Goal: Connect with others: Connect with others

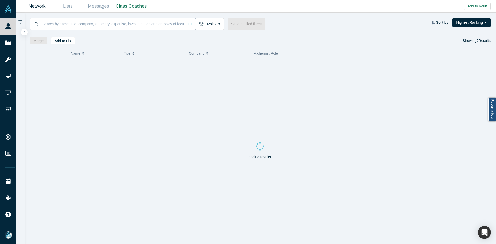
click at [111, 24] on input at bounding box center [113, 24] width 143 height 12
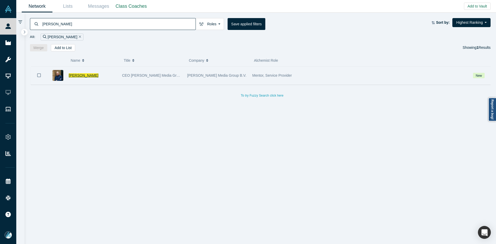
type input "[PERSON_NAME]"
click at [75, 74] on span "[PERSON_NAME]" at bounding box center [84, 75] width 30 height 4
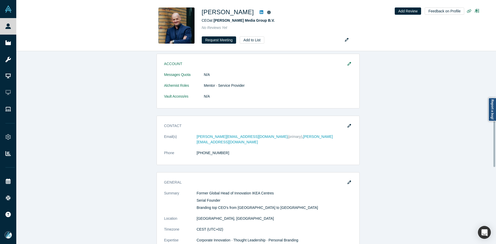
scroll to position [243, 0]
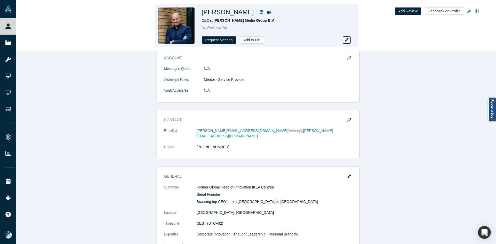
click at [260, 12] on icon at bounding box center [262, 12] width 4 height 4
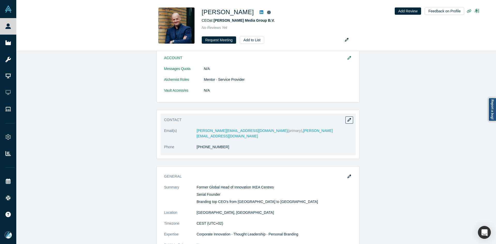
drag, startPoint x: 215, startPoint y: 145, endPoint x: 199, endPoint y: 146, distance: 16.0
click at [199, 146] on dl "Email(s) [PERSON_NAME][EMAIL_ADDRESS][DOMAIN_NAME] (primary) , [PERSON_NAME][EM…" at bounding box center [258, 141] width 188 height 27
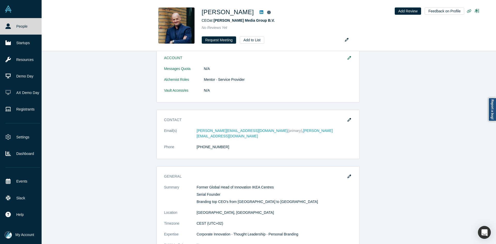
click at [7, 28] on icon at bounding box center [7, 26] width 5 height 5
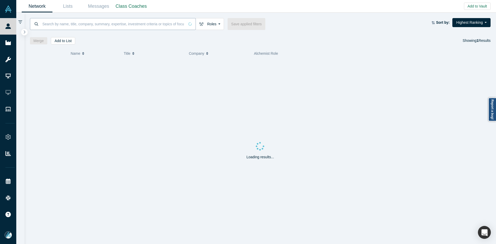
click at [131, 26] on input at bounding box center [113, 24] width 143 height 12
paste input "[PERSON_NAME]"
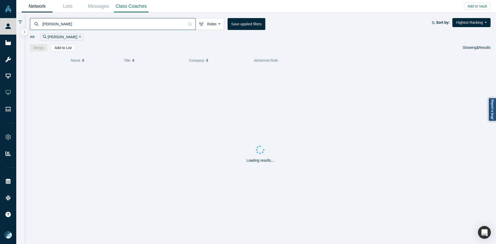
type input "[PERSON_NAME]"
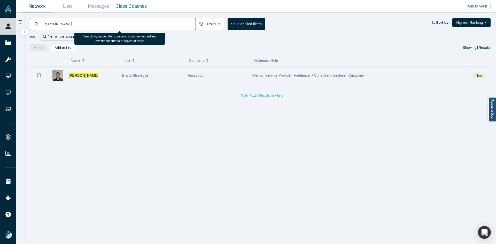
click at [74, 76] on span "[PERSON_NAME]" at bounding box center [84, 75] width 30 height 4
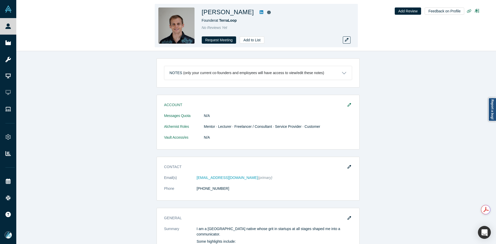
click at [260, 12] on icon at bounding box center [262, 12] width 4 height 4
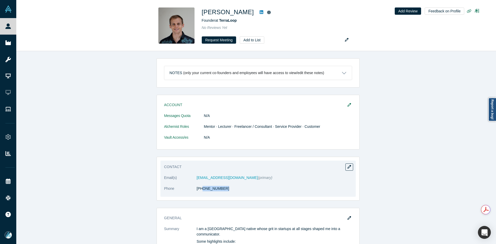
copy link "8) 931-4859"
drag, startPoint x: 220, startPoint y: 192, endPoint x: 199, endPoint y: 194, distance: 21.4
click at [199, 194] on dl "Email(s) [EMAIL_ADDRESS][DOMAIN_NAME] (primary) Phone [PHONE_NUMBER]" at bounding box center [258, 186] width 188 height 22
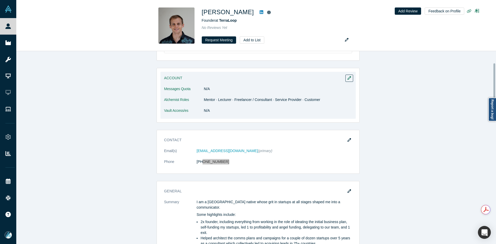
scroll to position [103, 0]
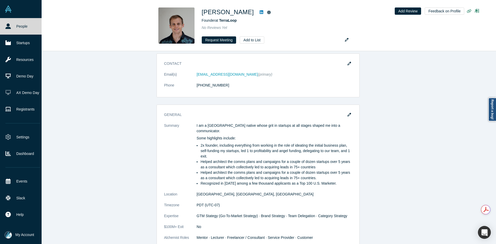
click at [4, 29] on link "People" at bounding box center [23, 26] width 46 height 17
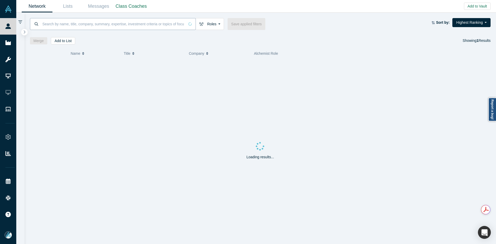
click at [96, 26] on input at bounding box center [113, 24] width 143 height 12
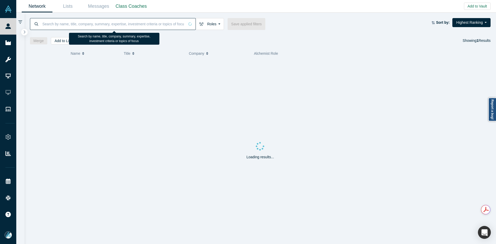
paste input "[PERSON_NAME]"
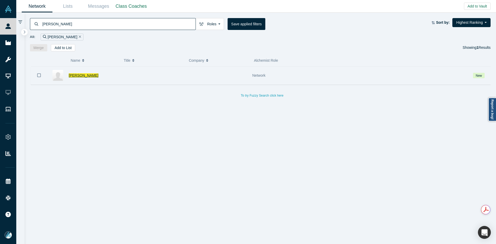
type input "[PERSON_NAME]"
click at [76, 75] on span "[PERSON_NAME]" at bounding box center [84, 75] width 30 height 4
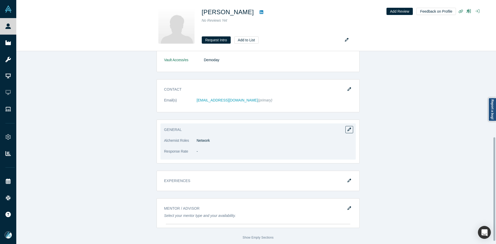
scroll to position [165, 0]
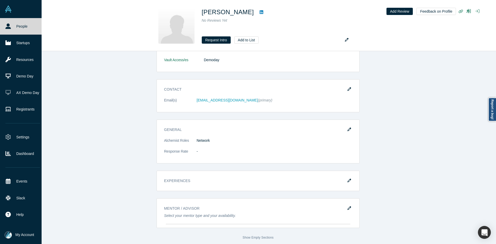
click at [4, 28] on link "People" at bounding box center [23, 26] width 46 height 17
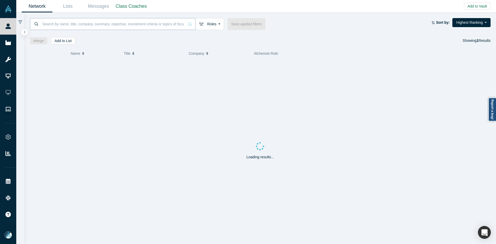
click at [66, 26] on input at bounding box center [113, 24] width 143 height 12
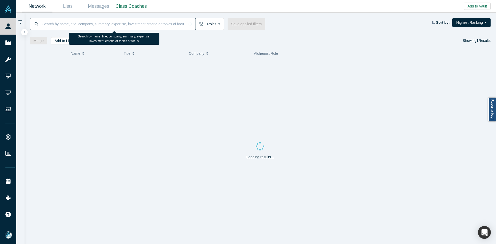
paste input "[PERSON_NAME]"
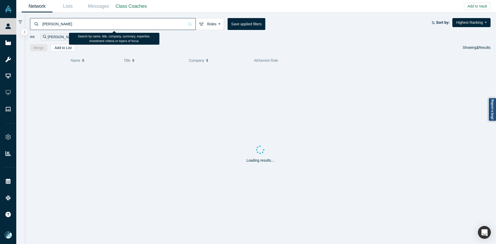
type input "[PERSON_NAME]"
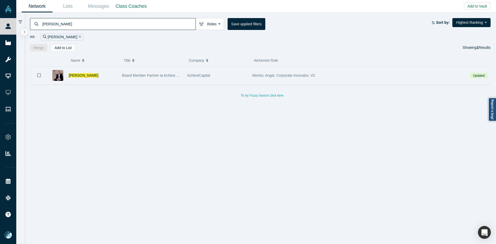
click at [37, 76] on button "Bookmark" at bounding box center [39, 75] width 16 height 18
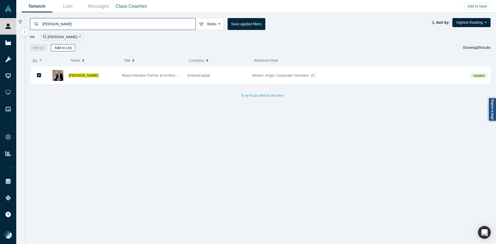
click at [66, 48] on button "Add to List" at bounding box center [63, 47] width 24 height 7
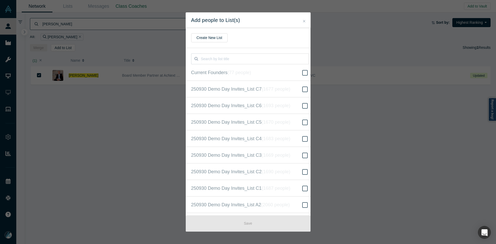
scroll to position [133, 0]
click at [279, 120] on icon "( 16670 people )" at bounding box center [282, 121] width 31 height 5
click at [0, 0] on input "250930 Demo Day Invites_Base List ( 16670 people )" at bounding box center [0, 0] width 0 height 0
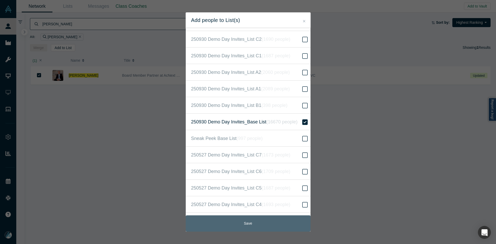
click at [284, 221] on button "Save" at bounding box center [248, 224] width 125 height 16
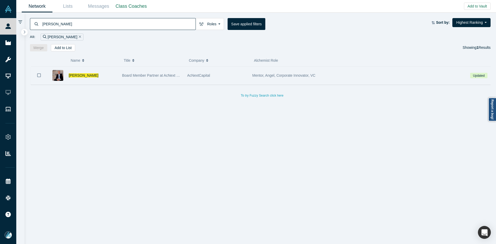
click at [80, 71] on div "[PERSON_NAME]" at bounding box center [93, 76] width 48 height 18
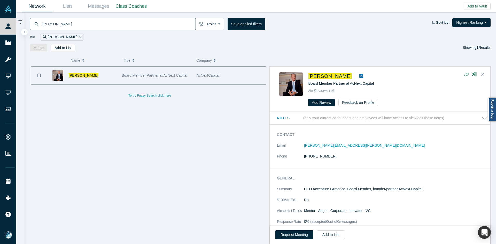
click at [80, 76] on span "[PERSON_NAME]" at bounding box center [84, 75] width 30 height 4
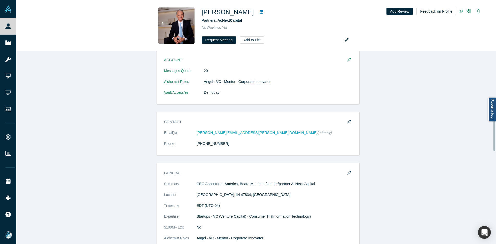
scroll to position [388, 0]
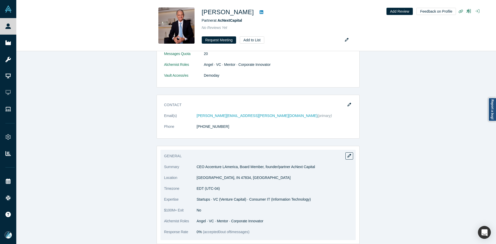
click at [266, 166] on p "CEO Accenture LAmerica, Board Member, founder/partner AcNext Capital" at bounding box center [275, 166] width 156 height 5
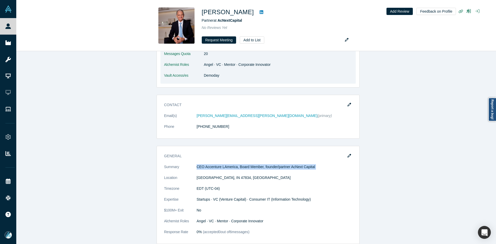
copy dl "CEO Accenture LAmerica, Board Member, founder/partner AcNext Capital"
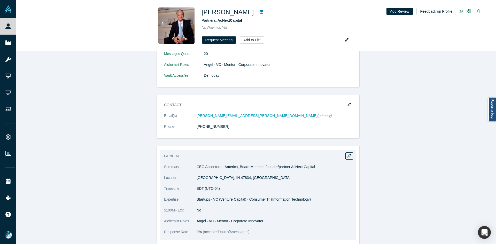
click at [222, 200] on span "Startups · VC (Venture Capital) · Consumer IT (Information Technology)" at bounding box center [254, 200] width 114 height 4
copy span "Venture"
click at [223, 198] on span "Startups · VC (Venture Capital) · Consumer IT (Information Technology)" at bounding box center [254, 200] width 114 height 4
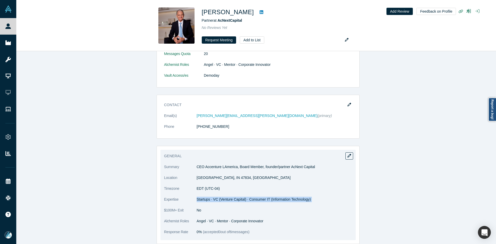
click at [223, 198] on span "Startups · VC (Venture Capital) · Consumer IT (Information Technology)" at bounding box center [254, 200] width 114 height 4
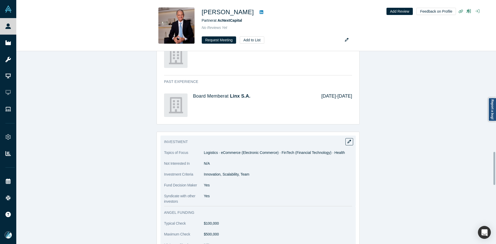
scroll to position [646, 0]
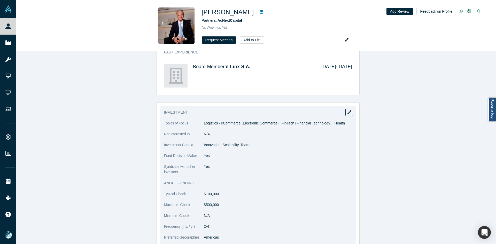
click at [247, 125] on span "Logistics · eCommerce (Electronic Commerce) · FinTech (Financial Technology) · …" at bounding box center [274, 123] width 141 height 4
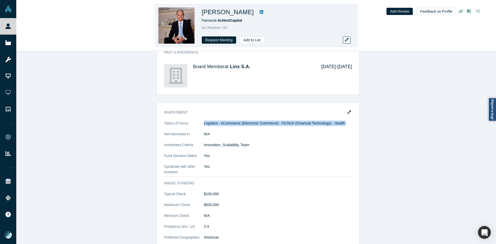
copy dl "Logistics · eCommerce (Electronic Commerce) · FinTech (Financial Technology) · …"
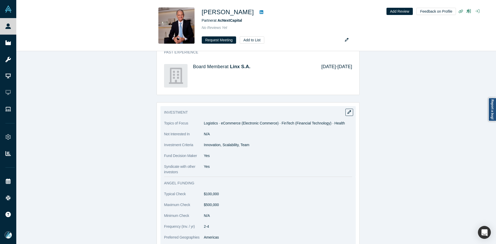
click at [239, 145] on p "Innovation, Scalability, Team" at bounding box center [278, 144] width 148 height 5
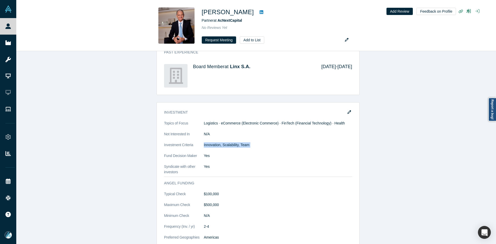
copy dl "Innovation, Scalability, Team"
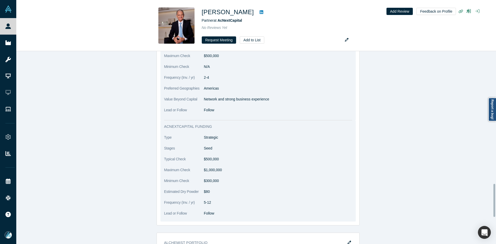
scroll to position [750, 0]
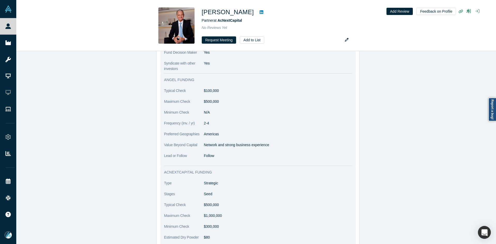
click at [247, 146] on p "Network and strong business experience" at bounding box center [278, 144] width 148 height 5
copy dl "Network and strong business experience"
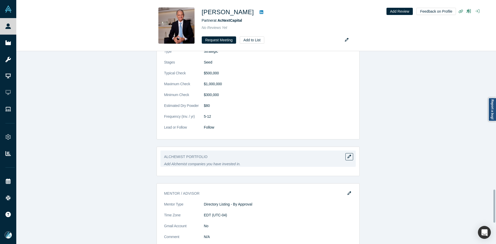
scroll to position [929, 0]
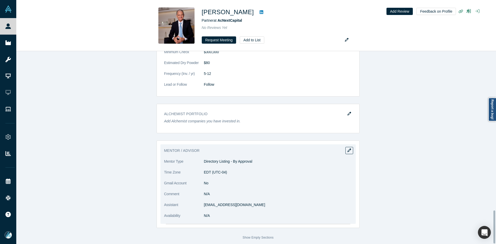
click at [232, 202] on p "[EMAIL_ADDRESS][DOMAIN_NAME]" at bounding box center [278, 204] width 148 height 5
copy dl "[EMAIL_ADDRESS][DOMAIN_NAME]"
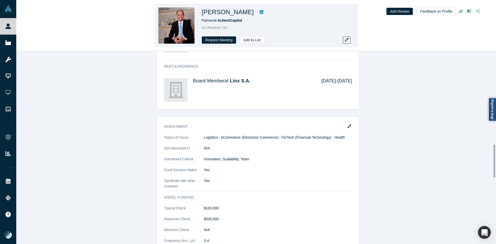
scroll to position [541, 0]
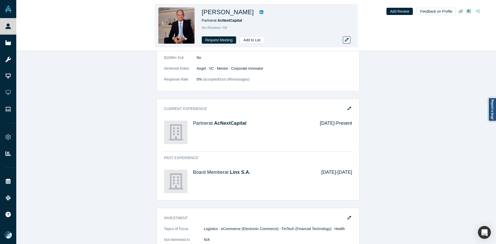
click at [260, 13] on icon at bounding box center [262, 12] width 4 height 4
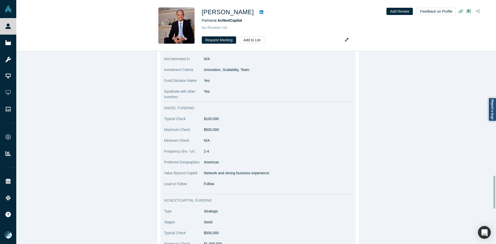
scroll to position [748, 0]
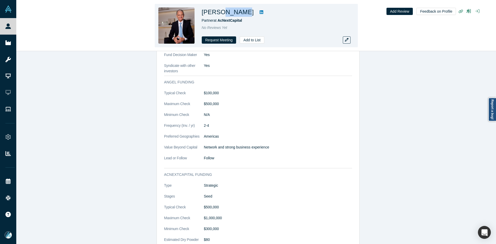
copy h1 "[PERSON_NAME]"
drag, startPoint x: 238, startPoint y: 14, endPoint x: 221, endPoint y: 13, distance: 17.1
click at [221, 13] on h1 "[PERSON_NAME]" at bounding box center [228, 11] width 52 height 9
copy span "AcNextCapital"
drag, startPoint x: 250, startPoint y: 21, endPoint x: 220, endPoint y: 22, distance: 30.3
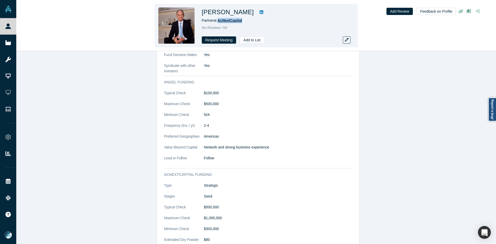
click at [220, 22] on div "Partner at AcNextCapital" at bounding box center [274, 20] width 145 height 5
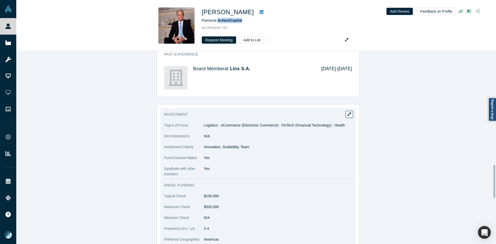
scroll to position [644, 0]
copy p "nnovation, Scalability, Tea"
drag, startPoint x: 203, startPoint y: 148, endPoint x: 248, endPoint y: 150, distance: 44.5
click at [248, 150] on p "Innovation, Scalability, Team" at bounding box center [278, 147] width 148 height 5
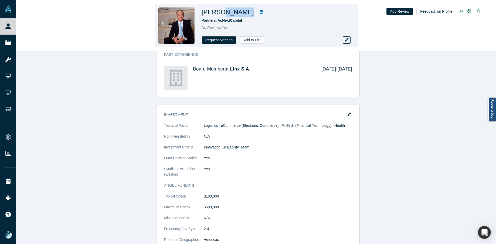
drag, startPoint x: 237, startPoint y: 14, endPoint x: 221, endPoint y: 13, distance: 16.6
click at [221, 13] on div "[PERSON_NAME]" at bounding box center [274, 11] width 145 height 9
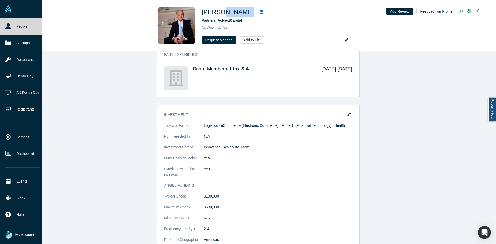
click at [2, 25] on link "People" at bounding box center [23, 26] width 46 height 17
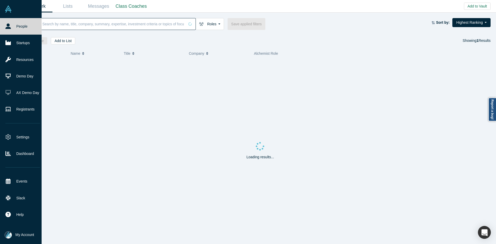
click at [87, 22] on input at bounding box center [113, 24] width 143 height 12
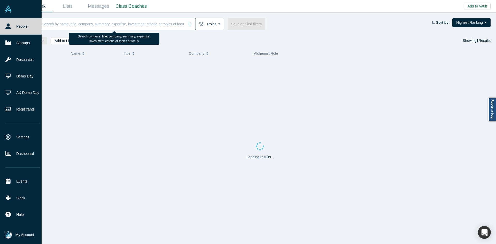
paste input "Ghazenfer [PERSON_NAME]"
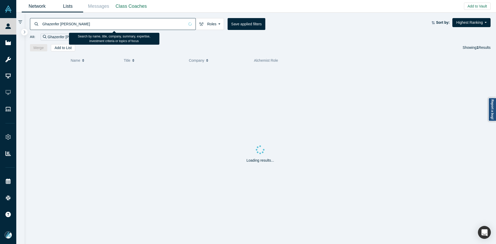
type input "Ghazenfer [PERSON_NAME]"
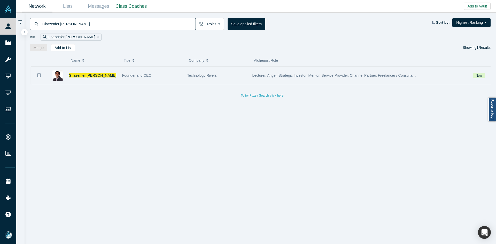
click at [39, 74] on icon "Bookmark" at bounding box center [39, 75] width 4 height 4
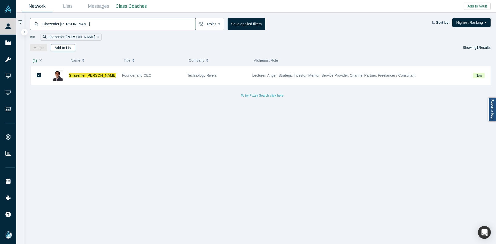
click at [60, 50] on button "Add to List" at bounding box center [63, 47] width 24 height 7
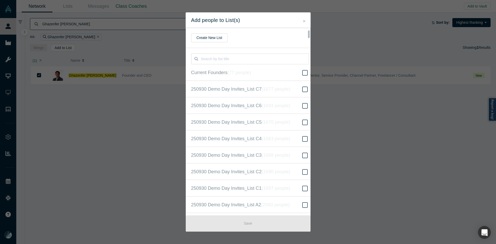
click at [0, 0] on input "250930 Demo Day Invites_Base List ( 16670 people )" at bounding box center [0, 0] width 0 height 0
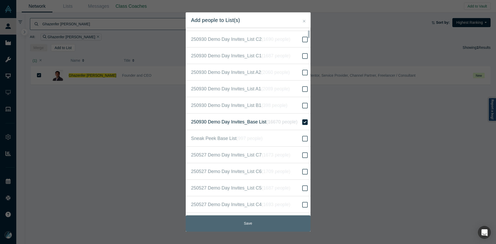
click at [261, 222] on button "Save" at bounding box center [248, 224] width 125 height 16
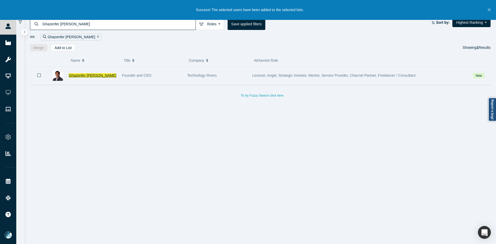
click at [79, 75] on span "Ghazenfer [PERSON_NAME]" at bounding box center [93, 75] width 48 height 4
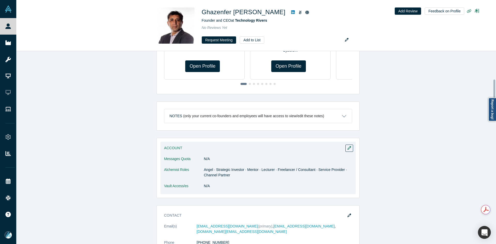
scroll to position [181, 0]
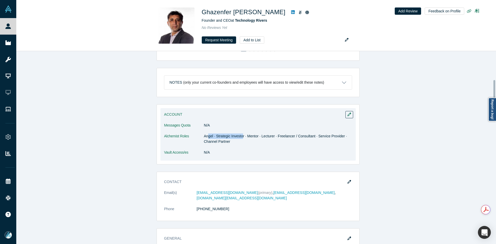
drag, startPoint x: 219, startPoint y: 134, endPoint x: 241, endPoint y: 134, distance: 21.5
click at [241, 134] on dd "Angel · Strategic Investor · Mentor · Lecturer · Freelancer / Consultant · Serv…" at bounding box center [278, 139] width 148 height 11
click at [273, 134] on dd "Angel · Strategic Investor · Mentor · Lecturer · Freelancer / Consultant · Serv…" at bounding box center [278, 139] width 148 height 11
drag, startPoint x: 254, startPoint y: 135, endPoint x: 273, endPoint y: 134, distance: 19.4
click at [273, 134] on dd "Angel · Strategic Investor · Mentor · Lecturer · Freelancer / Consultant · Serv…" at bounding box center [278, 139] width 148 height 11
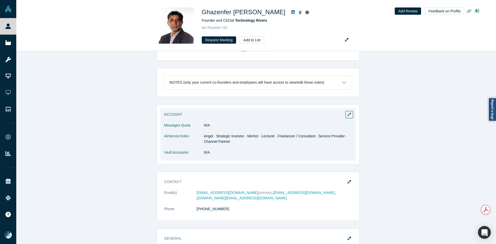
click at [315, 152] on dd "N/A" at bounding box center [278, 152] width 148 height 5
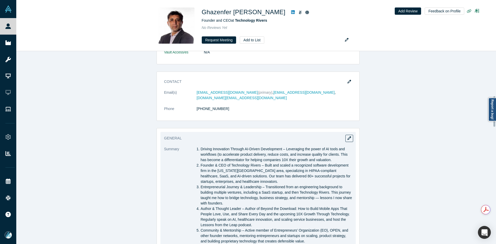
scroll to position [284, 0]
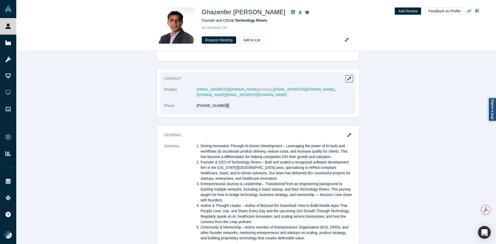
click at [215, 114] on dl "Email(s) [EMAIL_ADDRESS][DOMAIN_NAME] (primary) , [EMAIL_ADDRESS][DOMAIN_NAME] …" at bounding box center [258, 100] width 188 height 27
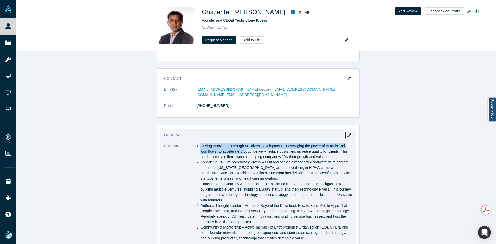
drag, startPoint x: 196, startPoint y: 144, endPoint x: 245, endPoint y: 152, distance: 49.5
click at [245, 152] on li "Driving Innovation Through AI-Driven Development – Leveraging the power of AI t…" at bounding box center [277, 152] width 152 height 16
click at [209, 150] on li "Driving Innovation Through AI-Driven Development – Leveraging the power of AI t…" at bounding box center [277, 152] width 152 height 16
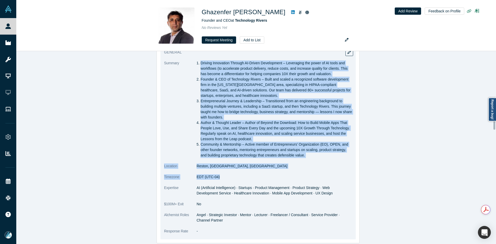
scroll to position [388, 0]
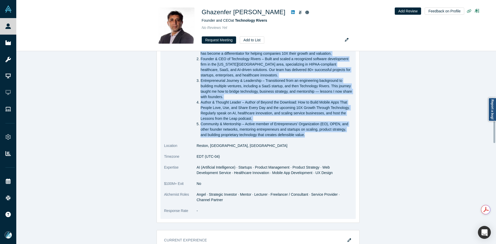
drag, startPoint x: 195, startPoint y: 143, endPoint x: 319, endPoint y: 127, distance: 124.6
click at [318, 133] on div "General Summary Driving Innovation Through AI-Driven Development – Leveraging t…" at bounding box center [258, 123] width 195 height 194
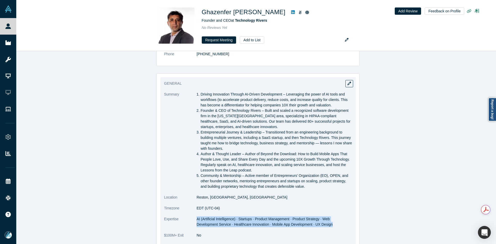
drag, startPoint x: 195, startPoint y: 218, endPoint x: 315, endPoint y: 223, distance: 120.3
click at [315, 223] on dd "AI (Artificial Intelligence) · Startups · Product Management · Product Strategy…" at bounding box center [275, 222] width 156 height 11
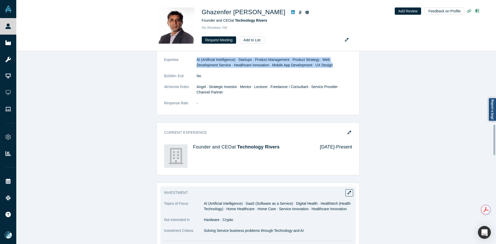
scroll to position [543, 0]
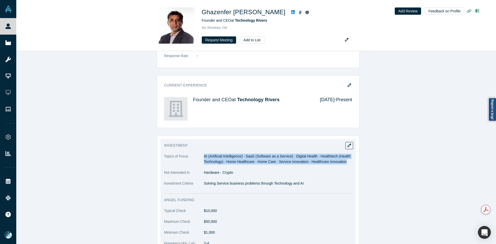
drag, startPoint x: 204, startPoint y: 156, endPoint x: 300, endPoint y: 51, distance: 142.1
click at [342, 164] on dd "AI (Artificial Intelligence) · SaaS (Software as a Service) · Digital Health · …" at bounding box center [278, 159] width 148 height 11
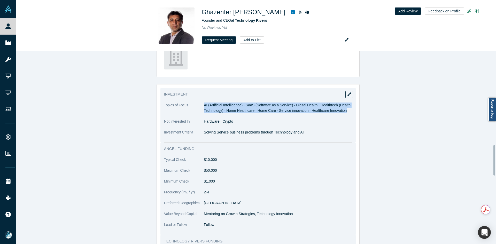
scroll to position [595, 0]
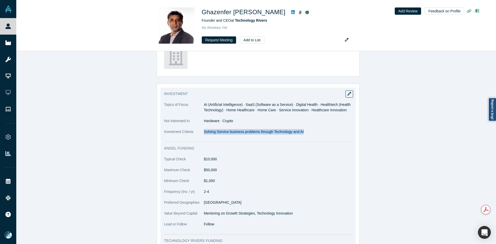
drag, startPoint x: 203, startPoint y: 132, endPoint x: 301, endPoint y: 133, distance: 97.7
click at [301, 133] on p "Solving Service business problems through Technology and AI" at bounding box center [278, 131] width 148 height 5
click at [250, 211] on p "Mentoring on Growth Strategies, Technology Innovation" at bounding box center [278, 213] width 148 height 5
click at [250, 214] on p "Mentoring on Growth Strategies, Technology Innovation" at bounding box center [278, 213] width 148 height 5
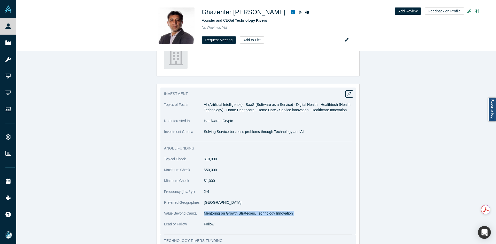
drag, startPoint x: 250, startPoint y: 214, endPoint x: 253, endPoint y: 74, distance: 139.9
click at [250, 213] on p "Mentoring on Growth Strategies, Technology Innovation" at bounding box center [278, 213] width 148 height 5
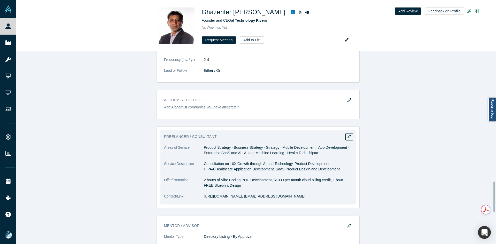
scroll to position [827, 0]
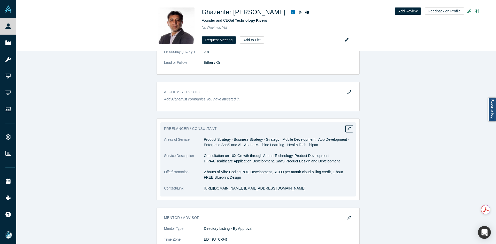
click at [212, 139] on dd "Product Strategy · Business Strategy · Strategy · Mobile Development · App Deve…" at bounding box center [278, 142] width 148 height 11
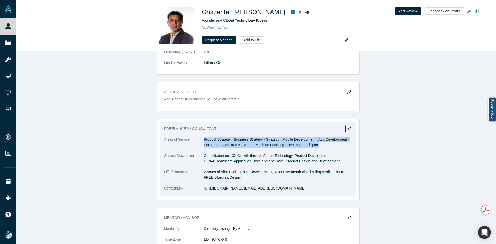
click at [212, 139] on dd "Product Strategy · Business Strategy · Strategy · Mobile Development · App Deve…" at bounding box center [278, 142] width 148 height 11
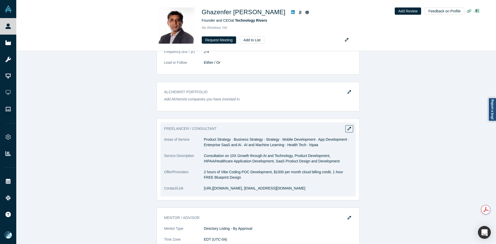
click at [241, 155] on p "Consultation on 10X Growth through AI and Technology, Product Development, HIPA…" at bounding box center [278, 158] width 148 height 11
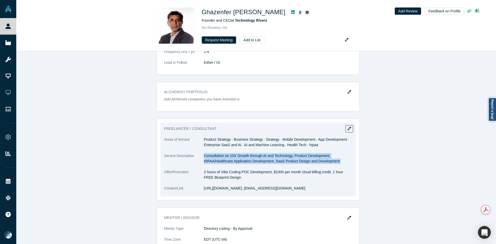
click at [241, 155] on p "Consultation on 10X Growth through AI and Technology, Product Development, HIPA…" at bounding box center [278, 158] width 148 height 11
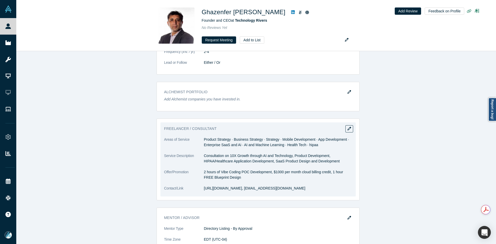
click at [227, 168] on dl "Areas of Service Product Strategy · Business Strategy · Strategy · Mobile Devel…" at bounding box center [258, 167] width 188 height 60
click at [225, 172] on dd "2 hours of Vibe Coding POC Development, $1000 per month cloud billing credit, 1…" at bounding box center [278, 175] width 148 height 11
click at [228, 188] on dd "[URL][DOMAIN_NAME], [EMAIL_ADDRESS][DOMAIN_NAME]" at bounding box center [278, 188] width 148 height 5
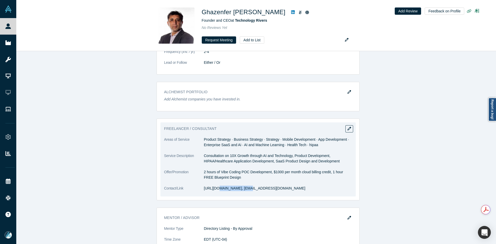
click at [228, 188] on dd "[URL][DOMAIN_NAME], [EMAIL_ADDRESS][DOMAIN_NAME]" at bounding box center [278, 188] width 148 height 5
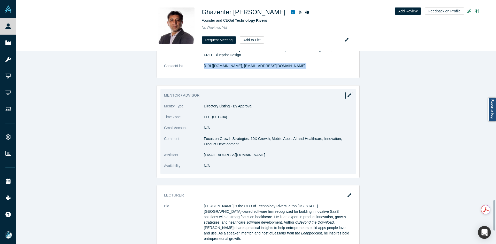
scroll to position [983, 0]
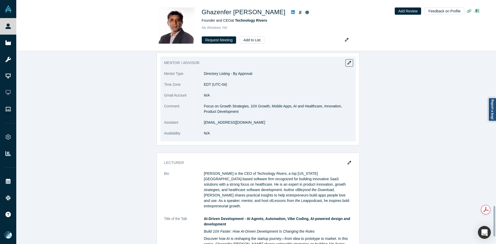
click at [236, 123] on p "[EMAIL_ADDRESS][DOMAIN_NAME]" at bounding box center [278, 122] width 148 height 5
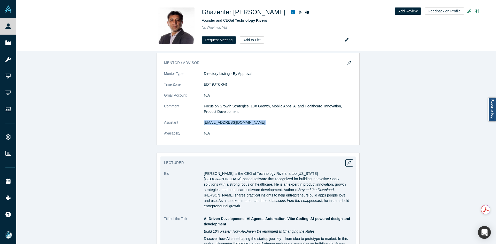
drag, startPoint x: 202, startPoint y: 173, endPoint x: 310, endPoint y: 200, distance: 110.6
click at [310, 200] on p "[PERSON_NAME] is the CEO of Technology Rivers, a top [US_STATE][GEOGRAPHIC_DATA…" at bounding box center [278, 190] width 148 height 38
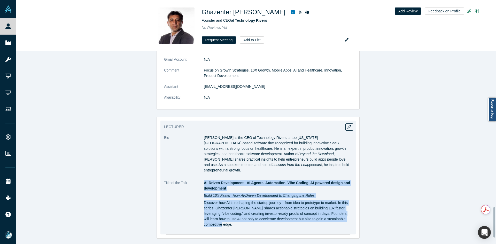
scroll to position [1028, 0]
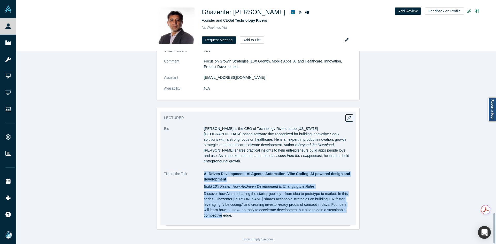
drag, startPoint x: 203, startPoint y: 213, endPoint x: 284, endPoint y: 210, distance: 81.8
click at [284, 210] on div "AI-Driven Development - AI Agents, Automation, Vibe Coding, AI-powered design a…" at bounding box center [278, 194] width 148 height 47
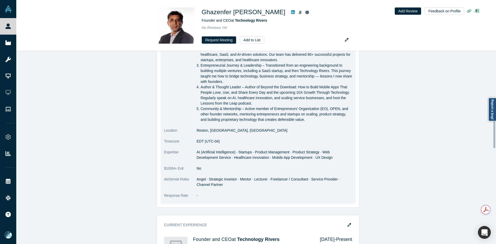
scroll to position [459, 0]
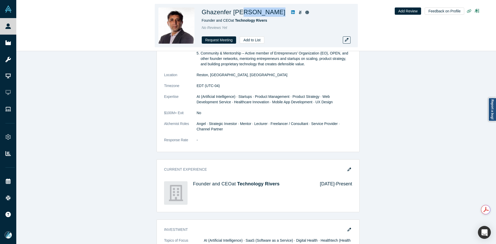
drag, startPoint x: 258, startPoint y: 12, endPoint x: 245, endPoint y: 12, distance: 12.2
click at [245, 12] on div "Ghazenfer [PERSON_NAME]" at bounding box center [274, 11] width 145 height 9
click at [228, 17] on div "[PERSON_NAME] Founder and CEO at Technology Rivers No Reviews Yet Request Meeti…" at bounding box center [274, 25] width 145 height 36
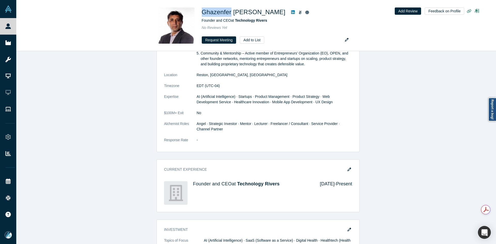
drag, startPoint x: 230, startPoint y: 13, endPoint x: 198, endPoint y: 0, distance: 34.9
click at [203, 13] on h1 "Ghazenfer [PERSON_NAME]" at bounding box center [244, 11] width 84 height 9
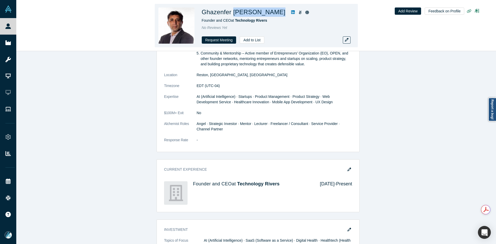
drag, startPoint x: 250, startPoint y: 13, endPoint x: 233, endPoint y: 13, distance: 16.8
click at [233, 13] on div "Ghazenfer [PERSON_NAME]" at bounding box center [274, 11] width 145 height 9
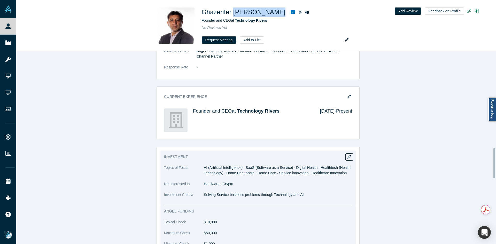
scroll to position [614, 0]
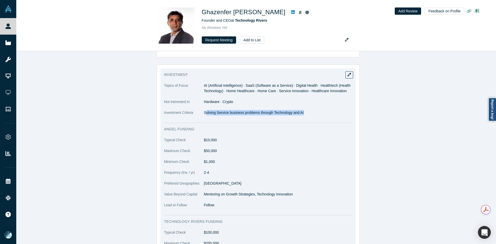
drag, startPoint x: 203, startPoint y: 114, endPoint x: 310, endPoint y: 51, distance: 123.7
click at [301, 118] on dl "Topics of Focus AI (Artificial Intelligence) · SaaS (Software as a Service) · D…" at bounding box center [258, 102] width 188 height 38
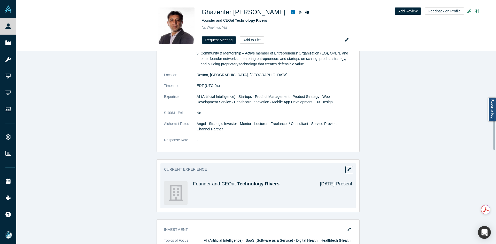
scroll to position [381, 0]
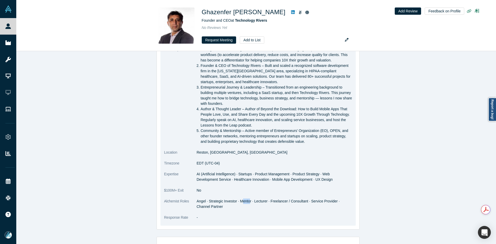
drag, startPoint x: 241, startPoint y: 201, endPoint x: 251, endPoint y: 200, distance: 9.7
click at [251, 201] on dd "Angel · Strategic Investor · Mentor · Lecturer · Freelancer / Consultant · Serv…" at bounding box center [275, 204] width 156 height 11
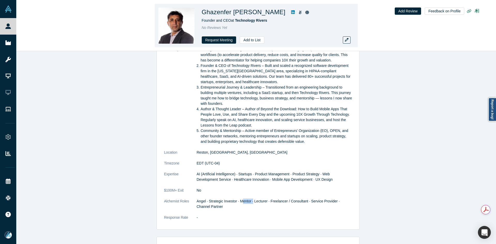
click at [291, 13] on icon at bounding box center [293, 12] width 4 height 4
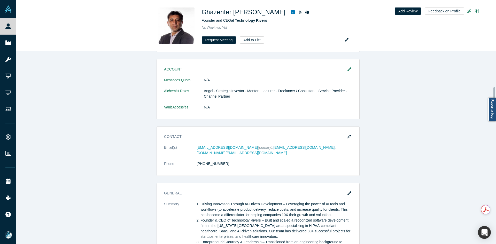
scroll to position [226, 0]
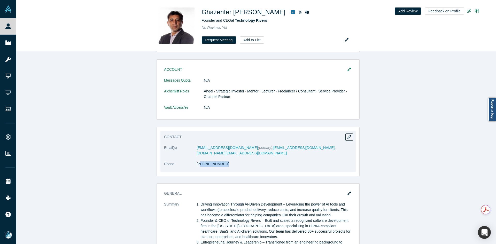
drag, startPoint x: 219, startPoint y: 167, endPoint x: 199, endPoint y: 167, distance: 20.7
click at [199, 167] on dl "Email(s) [EMAIL_ADDRESS][DOMAIN_NAME] (primary) , [EMAIL_ADDRESS][DOMAIN_NAME] …" at bounding box center [258, 158] width 188 height 27
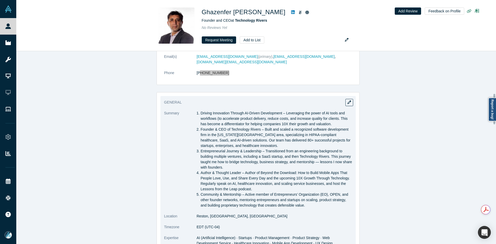
scroll to position [355, 0]
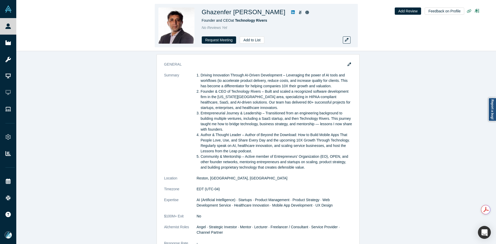
click at [299, 13] on icon at bounding box center [300, 13] width 3 height 4
drag, startPoint x: 258, startPoint y: 13, endPoint x: 206, endPoint y: 12, distance: 51.7
click at [206, 12] on div "Ghazenfer [PERSON_NAME]" at bounding box center [274, 11] width 145 height 9
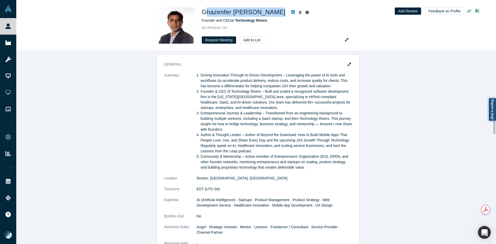
scroll to position [226, 0]
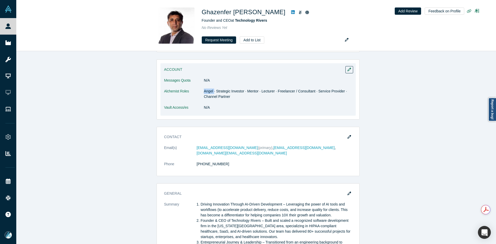
drag, startPoint x: 202, startPoint y: 93, endPoint x: 213, endPoint y: 94, distance: 10.9
click at [213, 94] on dl "Messages Quota N/A Alchemist Roles Angel · Strategic Investor · Mentor · Lectur…" at bounding box center [258, 97] width 188 height 38
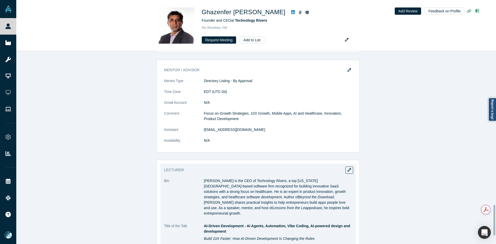
scroll to position [976, 0]
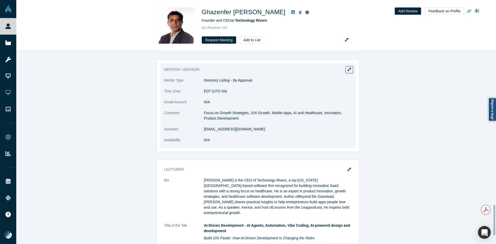
click at [229, 127] on p "[EMAIL_ADDRESS][DOMAIN_NAME]" at bounding box center [278, 129] width 148 height 5
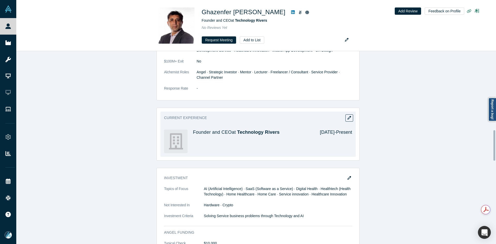
scroll to position [381, 0]
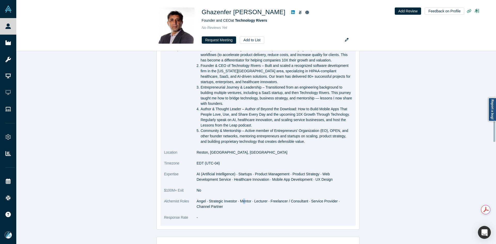
click at [235, 201] on dd "Angel · Strategic Investor · Mentor · Lecturer · Freelancer / Consultant · Serv…" at bounding box center [275, 204] width 156 height 11
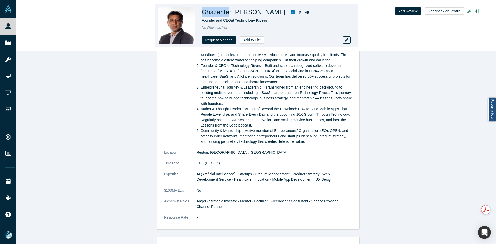
drag, startPoint x: 229, startPoint y: 14, endPoint x: 202, endPoint y: 14, distance: 27.2
click at [202, 14] on h1 "Ghazenfer [PERSON_NAME]" at bounding box center [244, 11] width 84 height 9
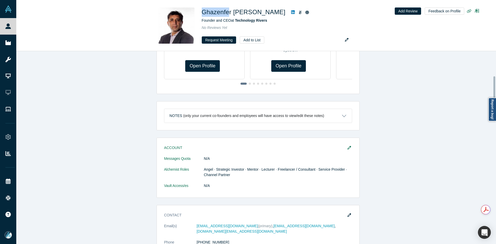
scroll to position [200, 0]
